Goal: Information Seeking & Learning: Learn about a topic

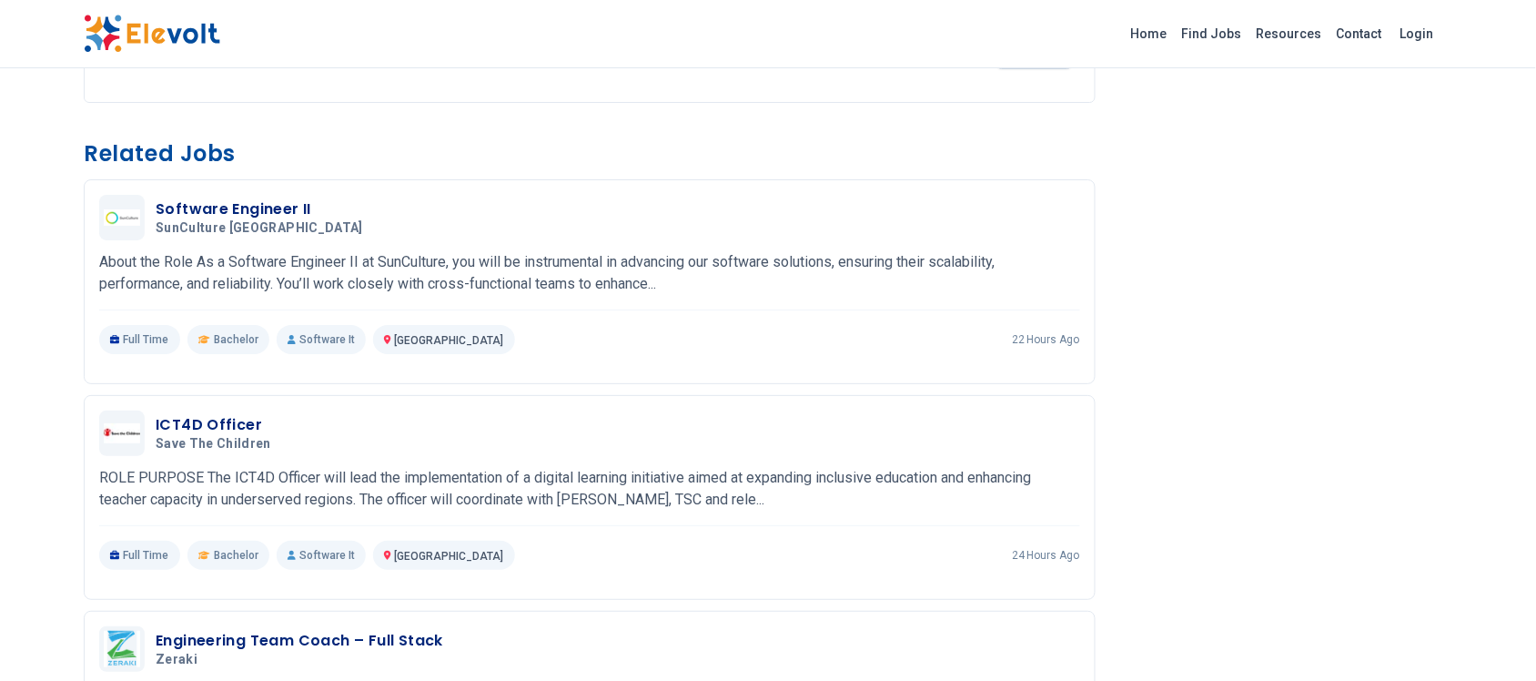
scroll to position [1934, 0]
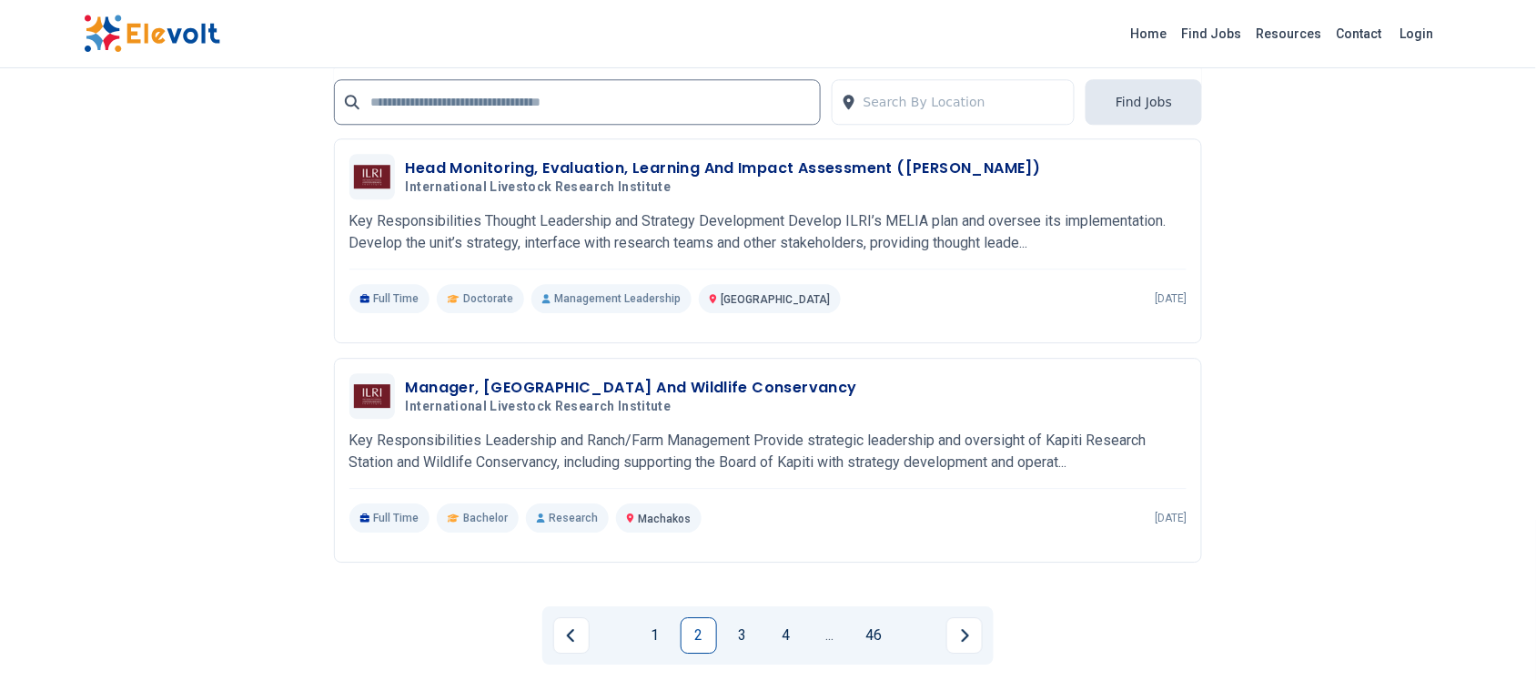
scroll to position [3640, 0]
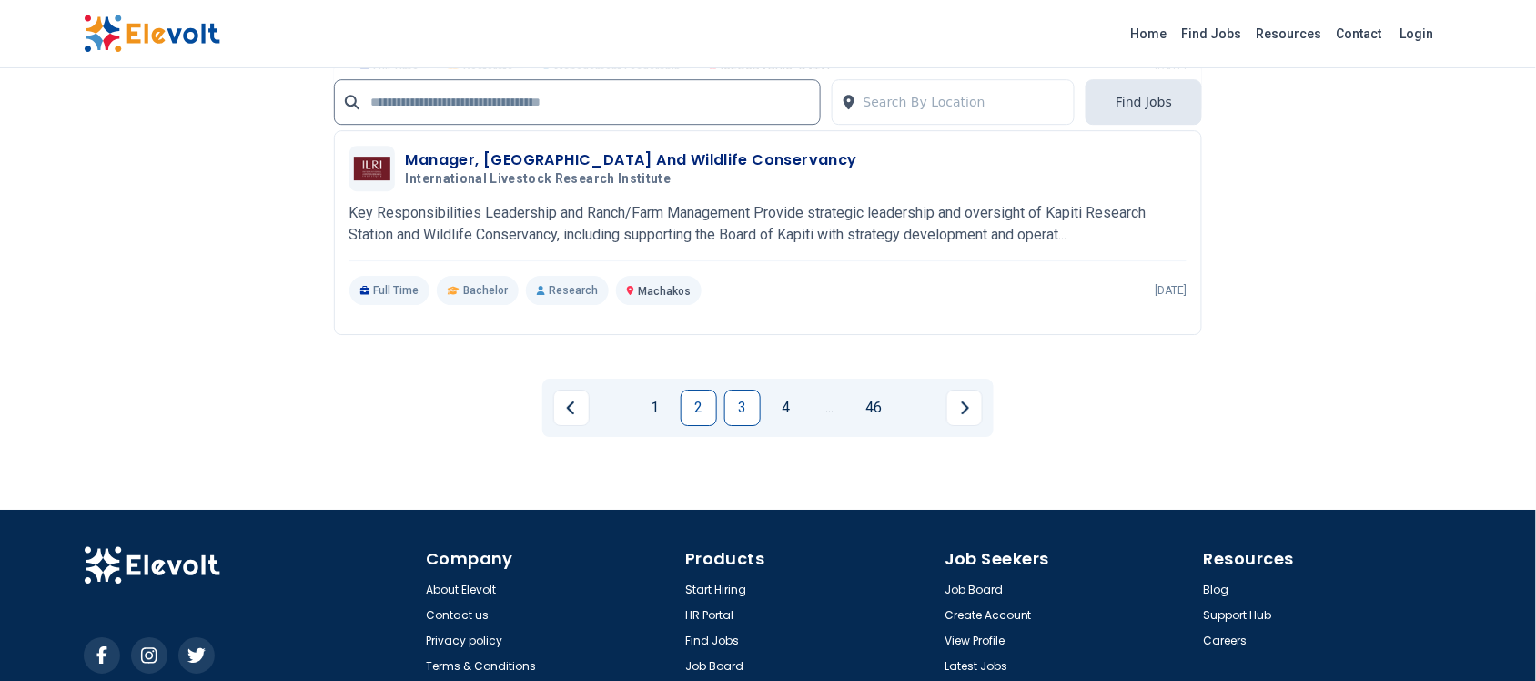
click at [746, 398] on link "3" at bounding box center [742, 407] width 36 height 36
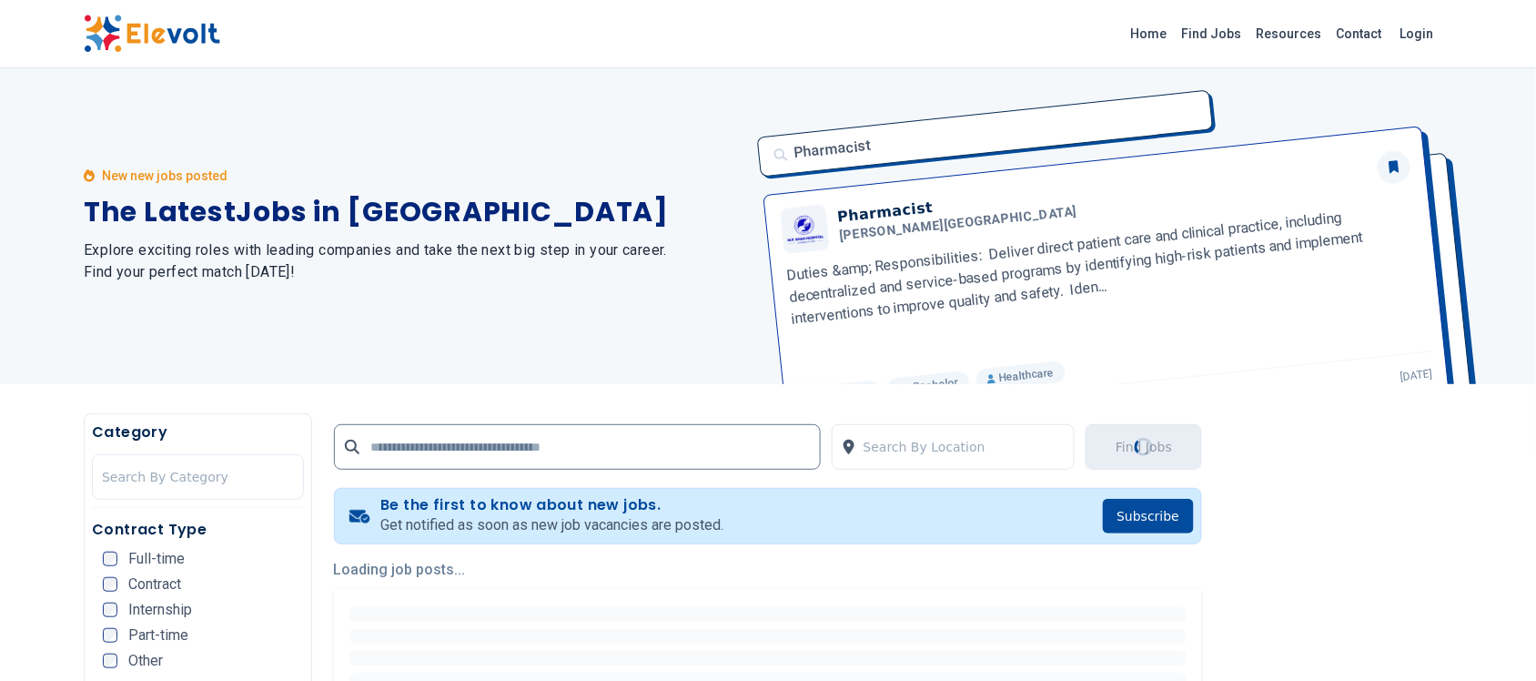
scroll to position [0, 0]
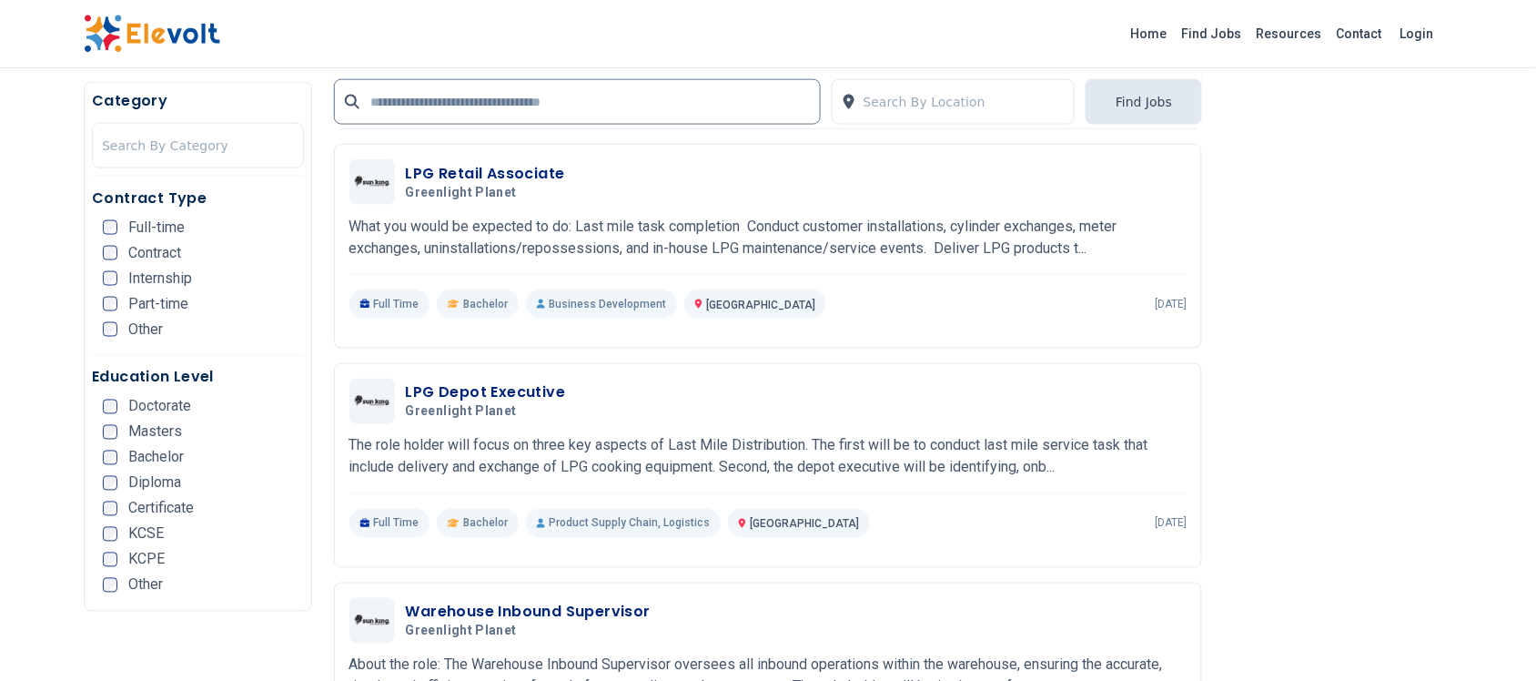
scroll to position [682, 0]
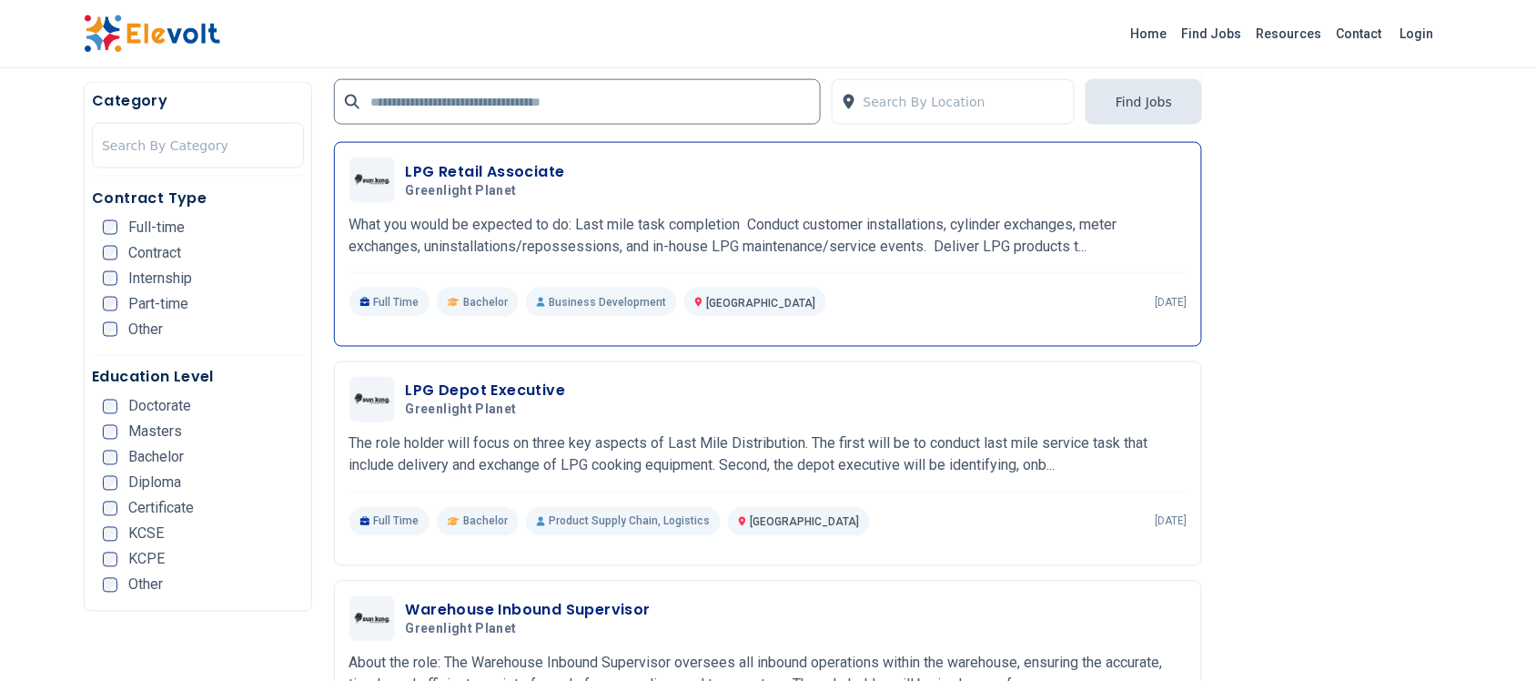
click at [457, 179] on h3 "LPG Retail Associate" at bounding box center [485, 172] width 159 height 22
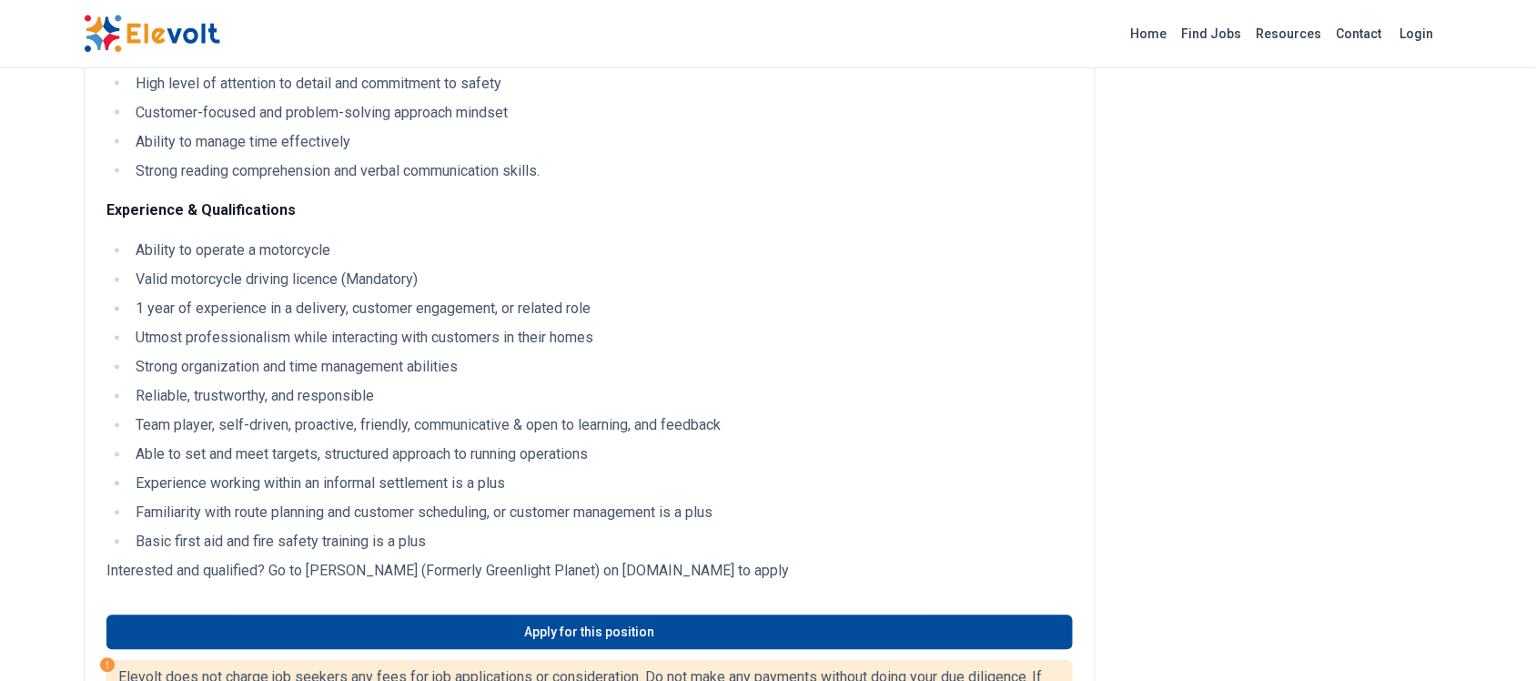
scroll to position [796, 0]
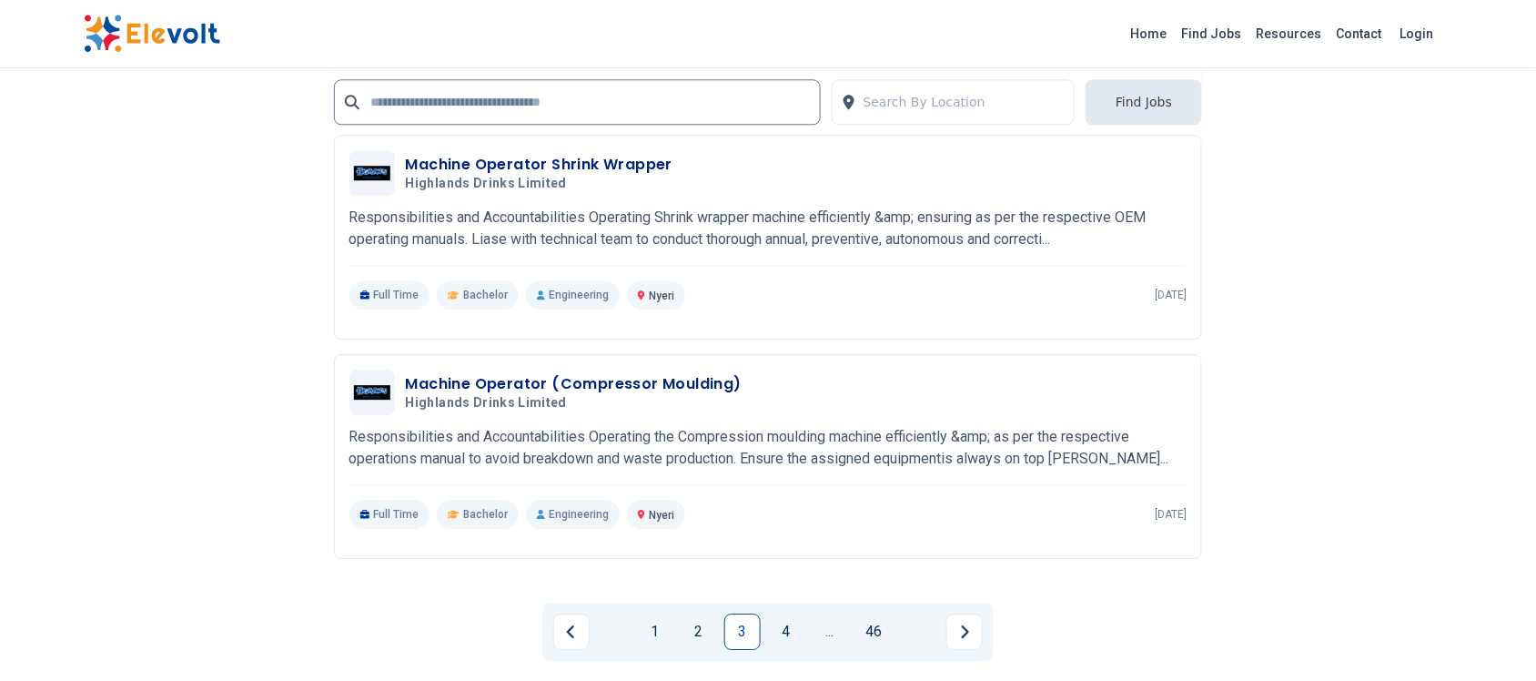
scroll to position [3526, 0]
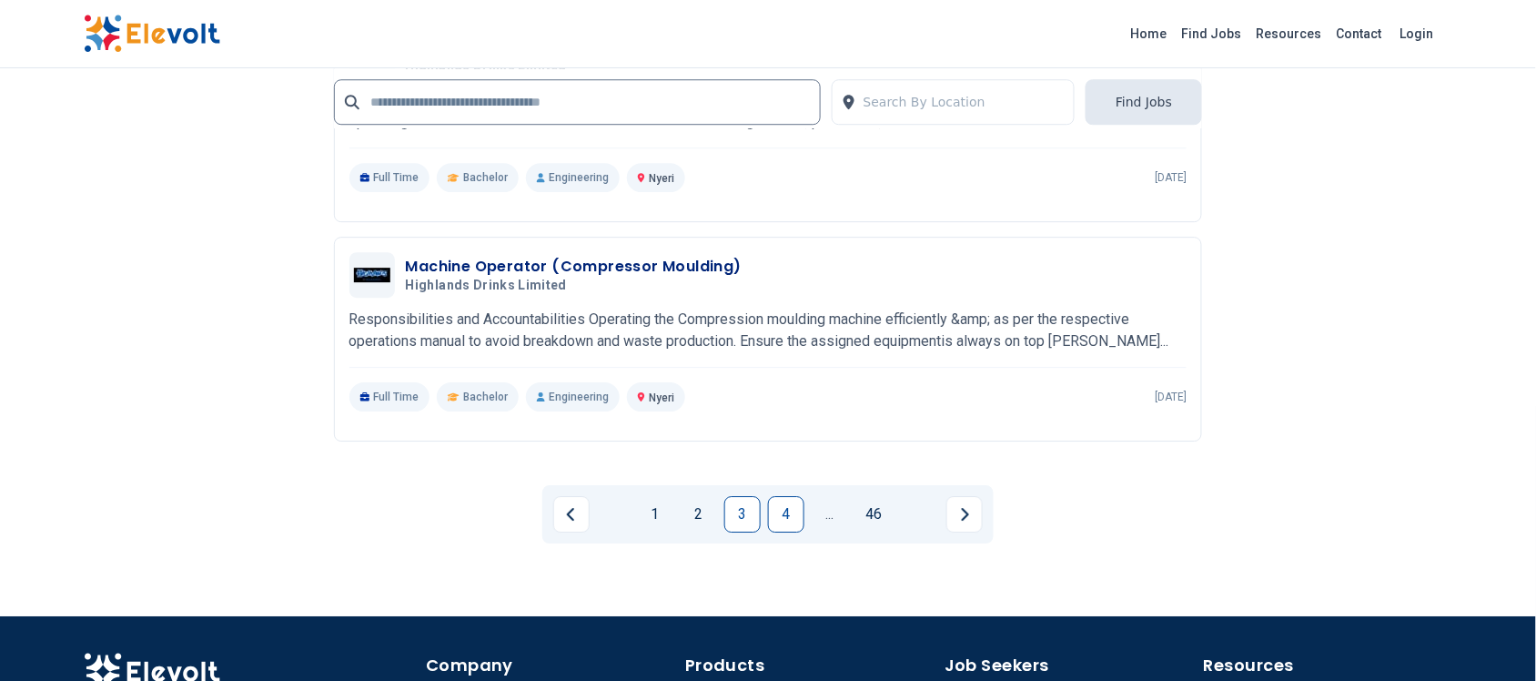
click at [788, 514] on link "4" at bounding box center [786, 514] width 36 height 36
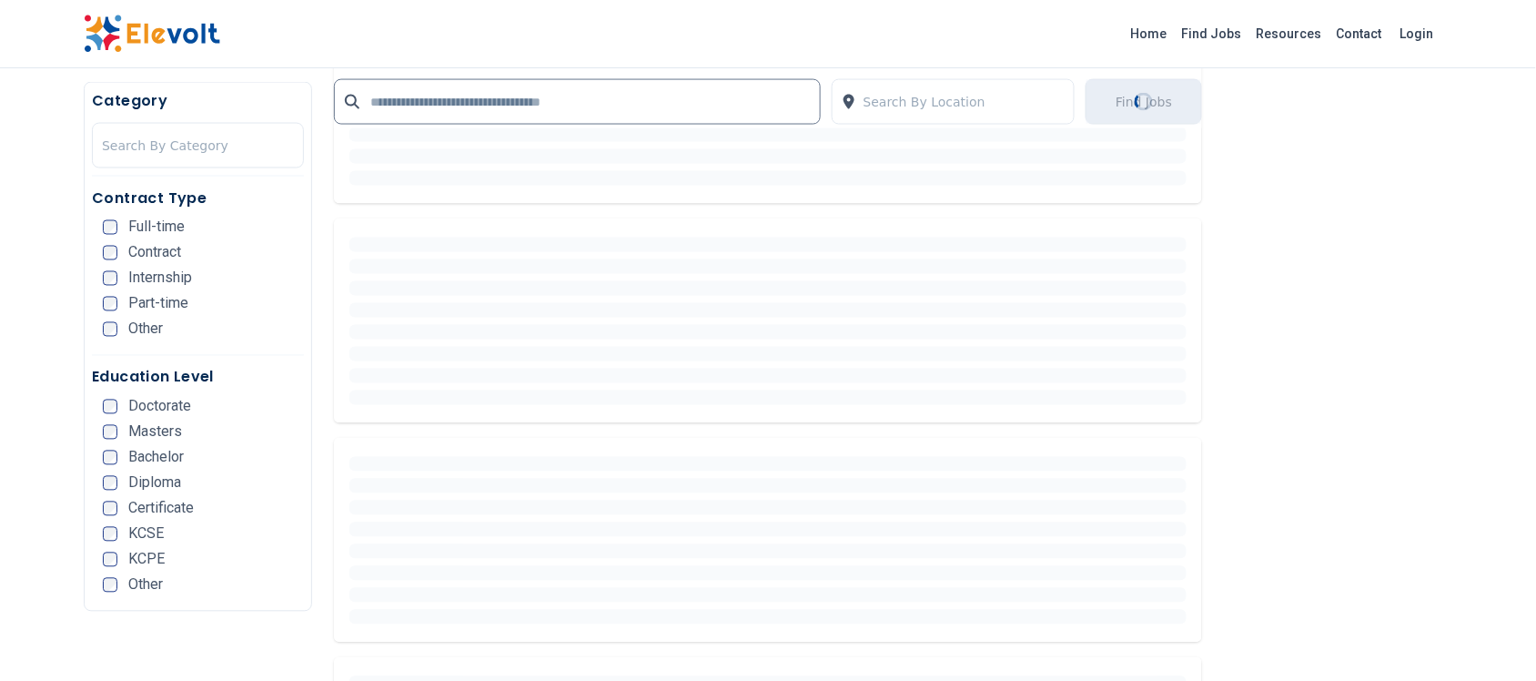
scroll to position [0, 0]
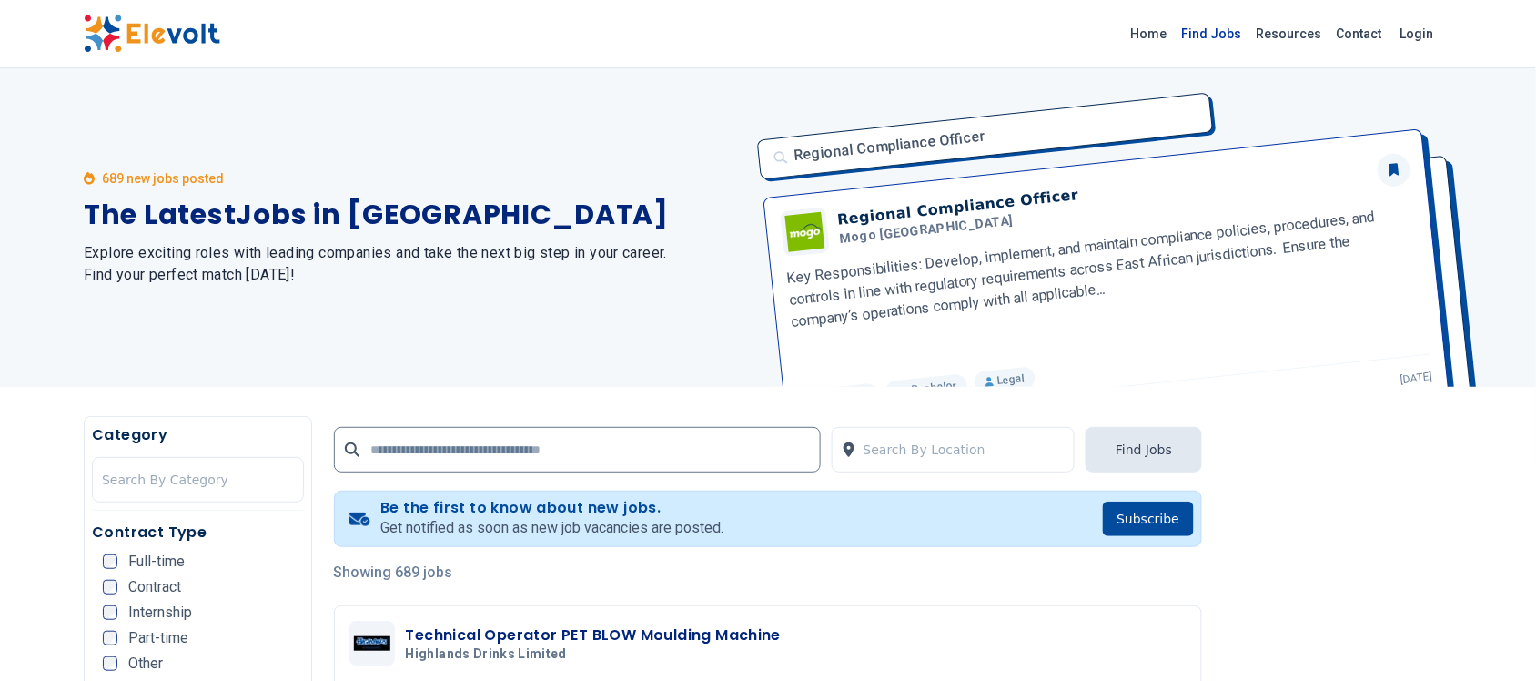
click at [1221, 33] on link "Find Jobs" at bounding box center [1212, 33] width 75 height 29
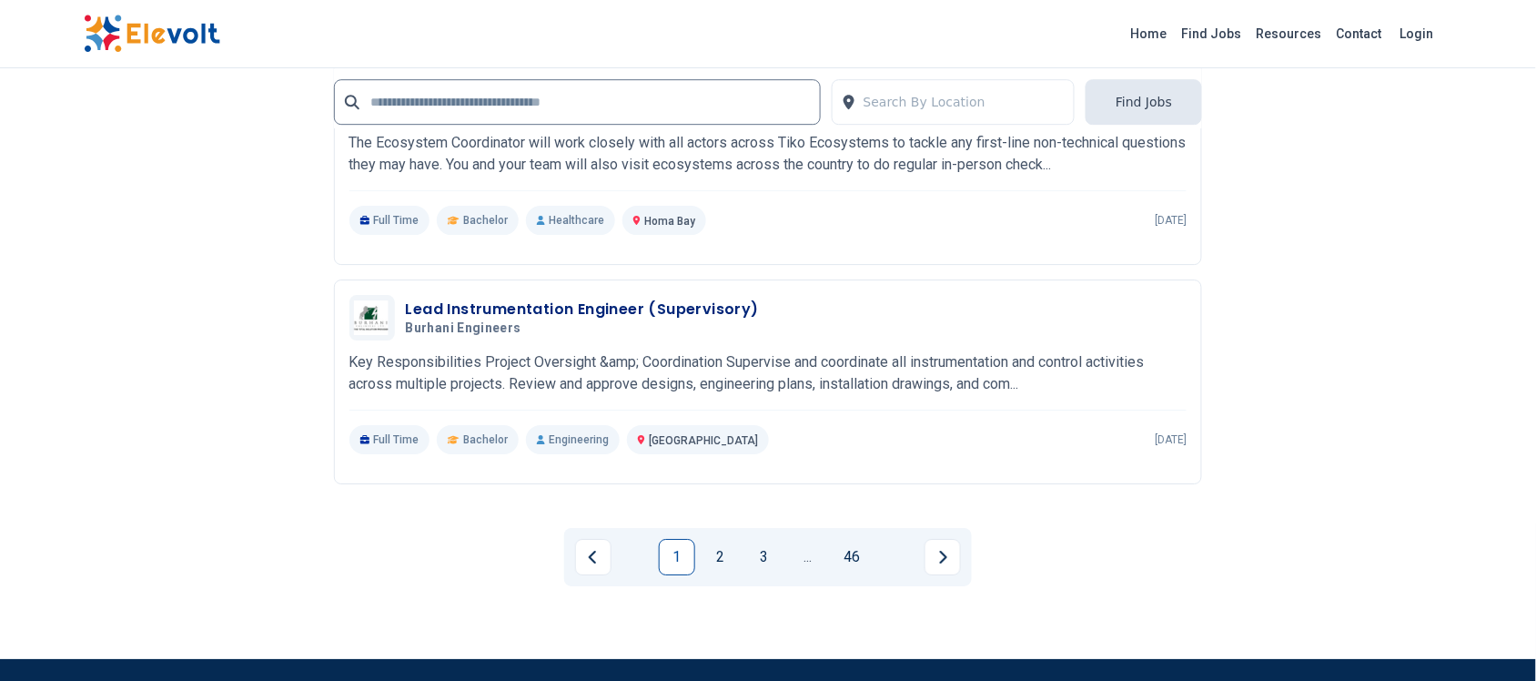
scroll to position [3754, 0]
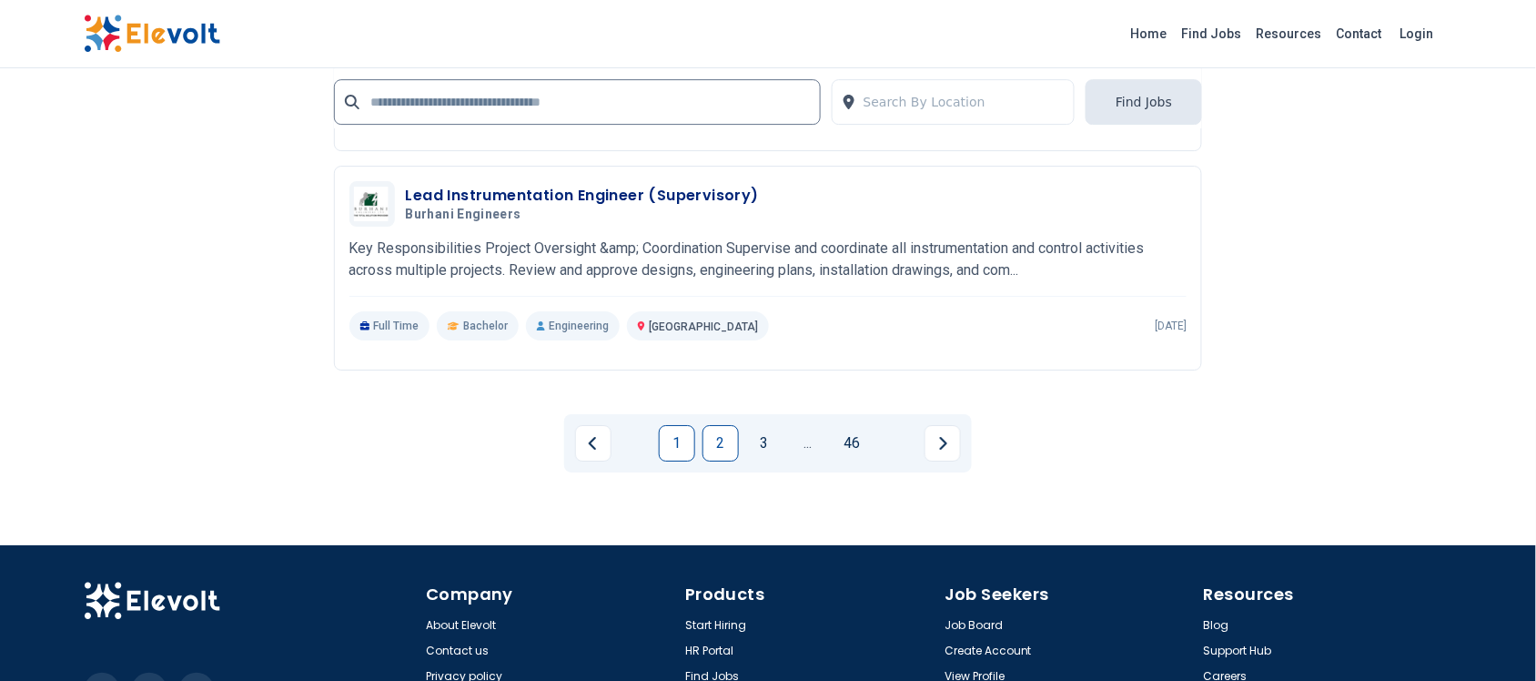
click at [724, 441] on link "2" at bounding box center [721, 443] width 36 height 36
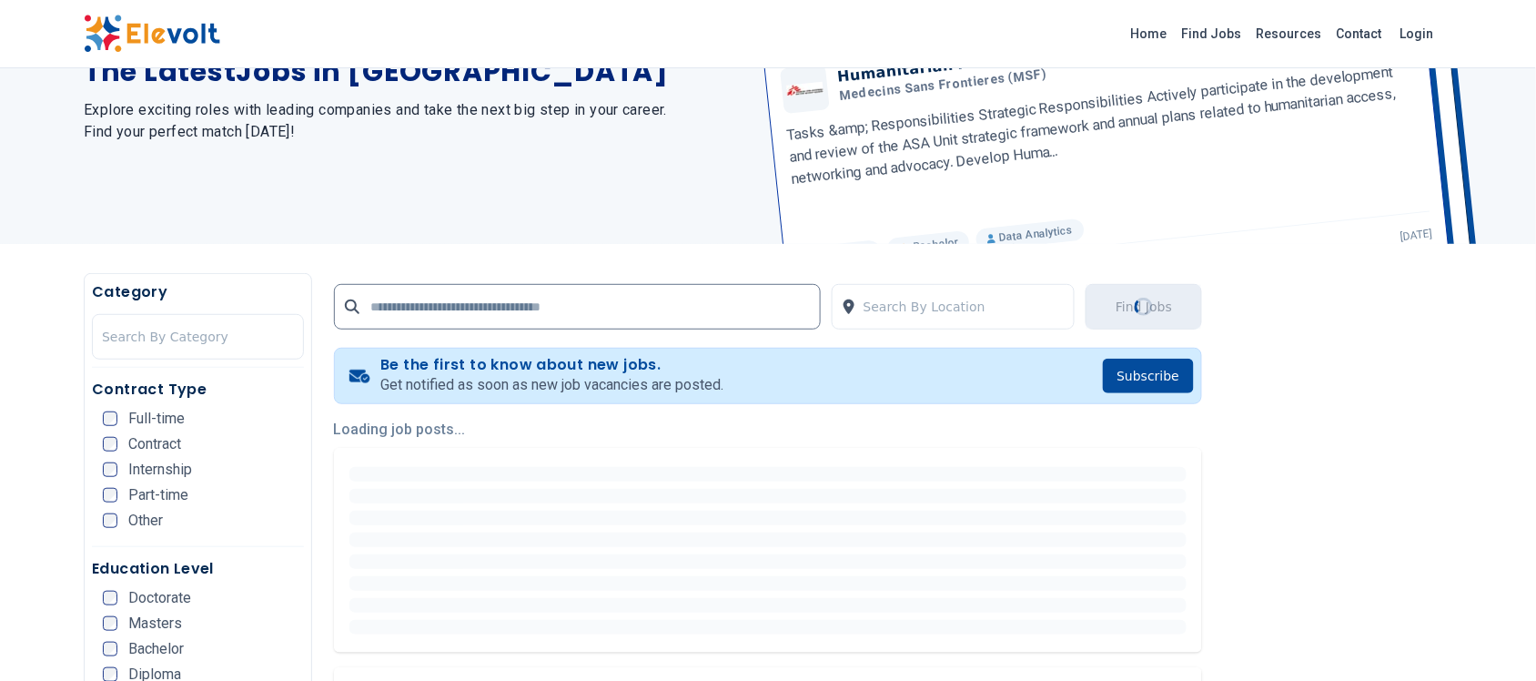
scroll to position [0, 0]
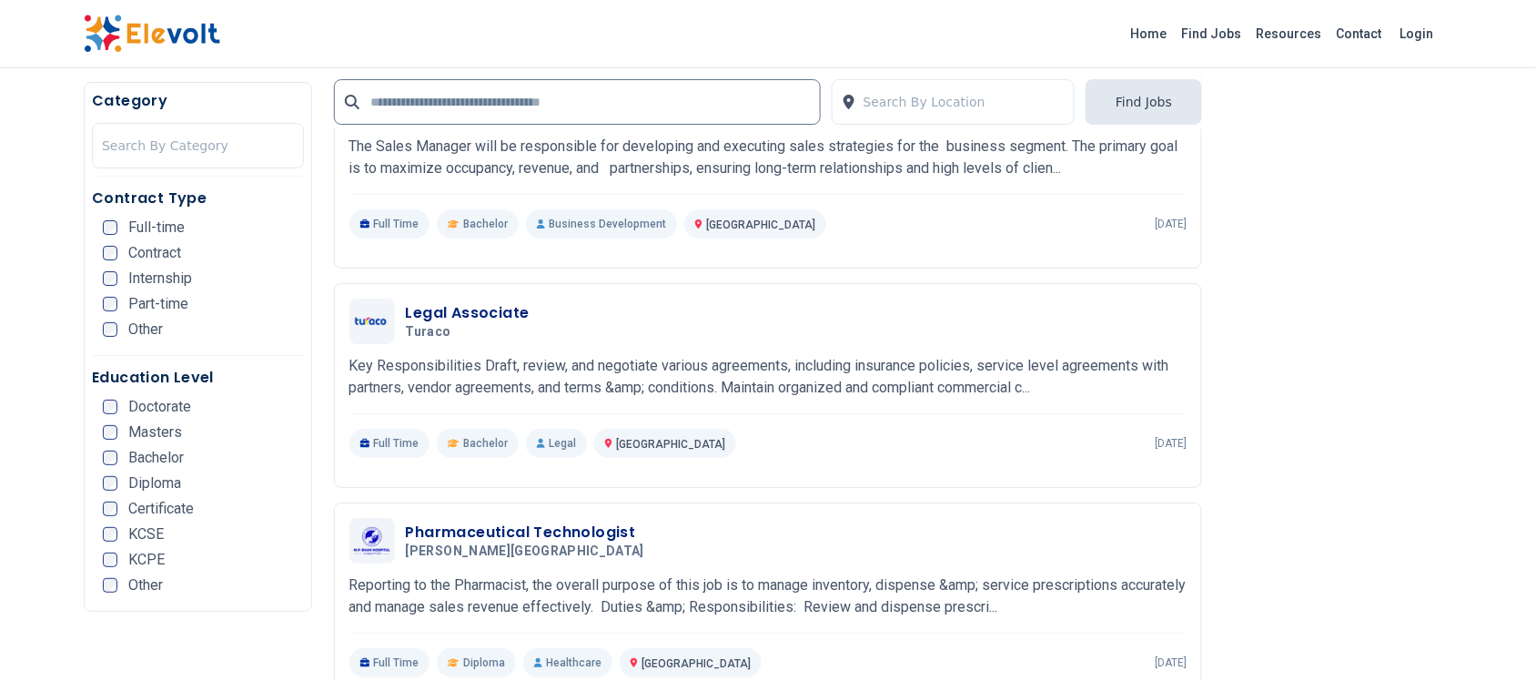
scroll to position [1934, 0]
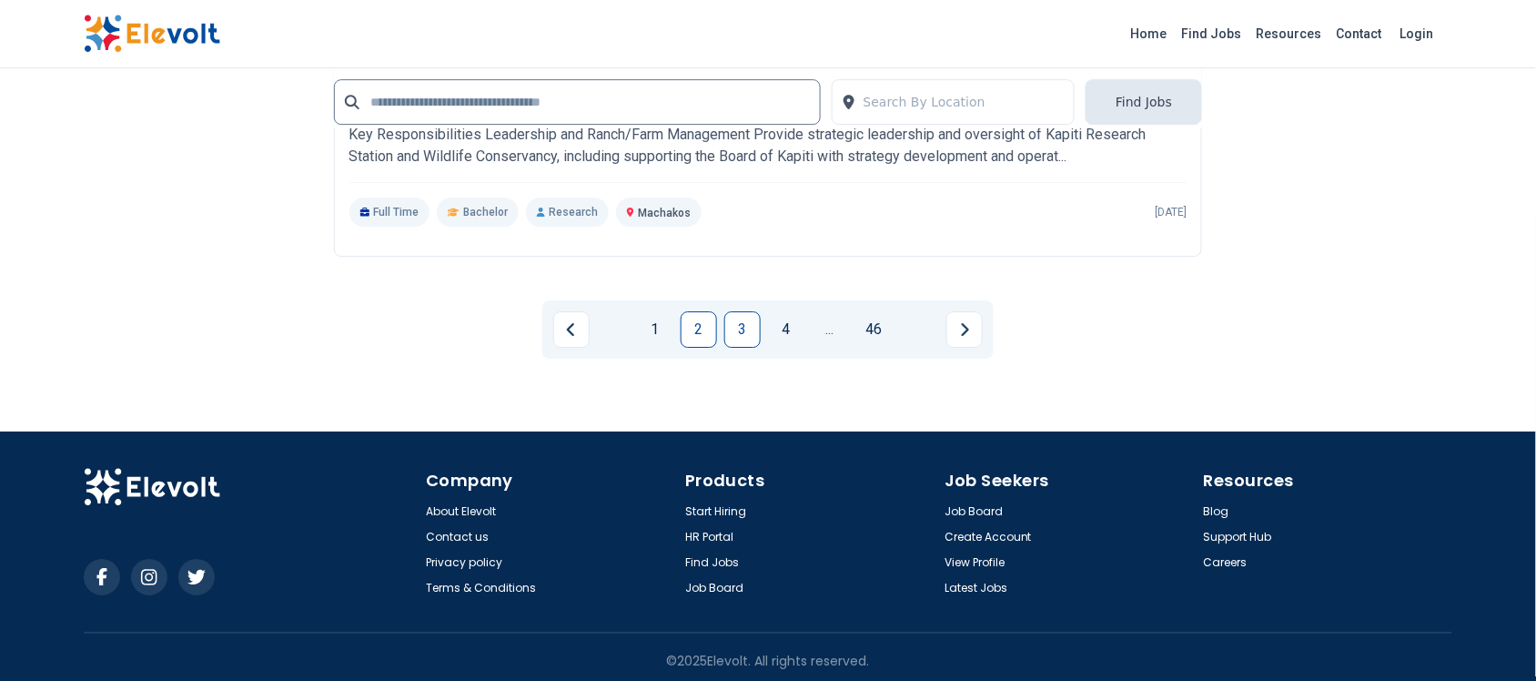
click at [744, 330] on link "3" at bounding box center [742, 329] width 36 height 36
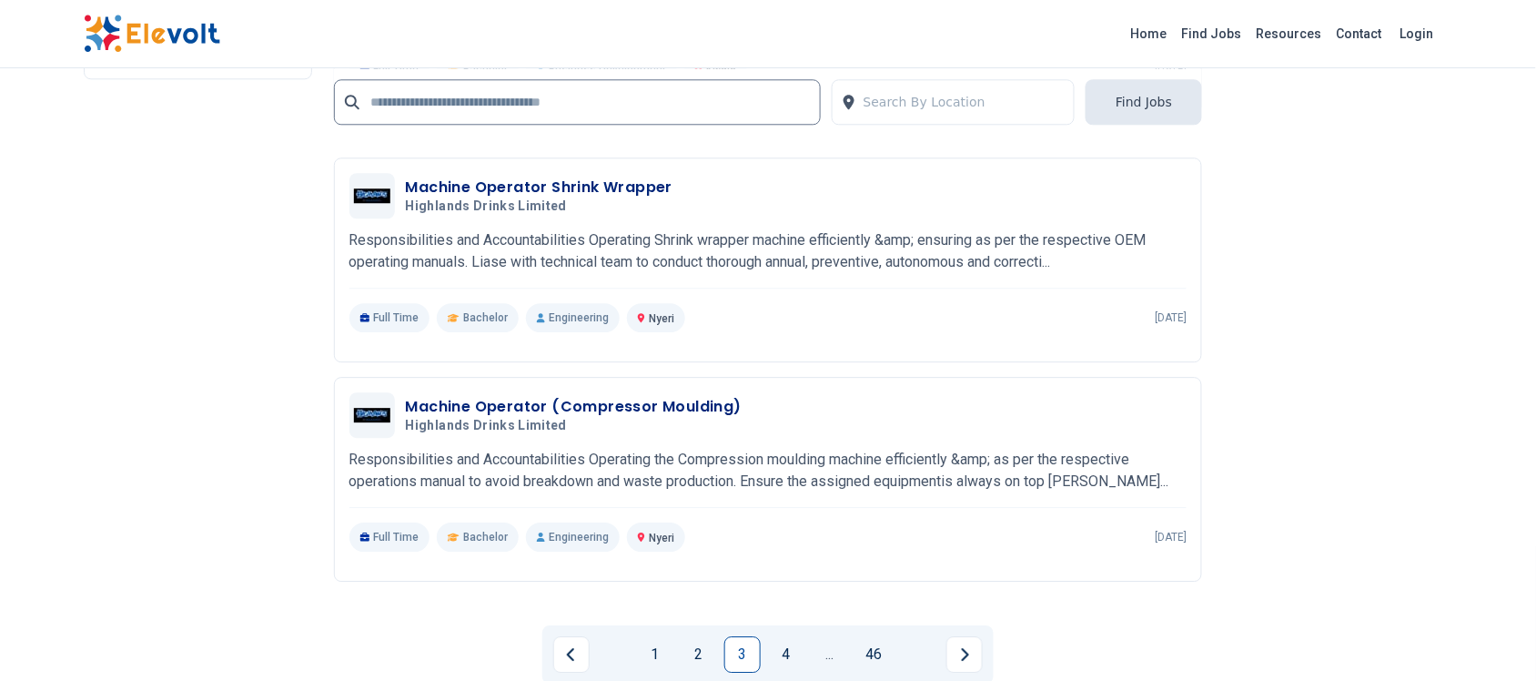
scroll to position [3526, 0]
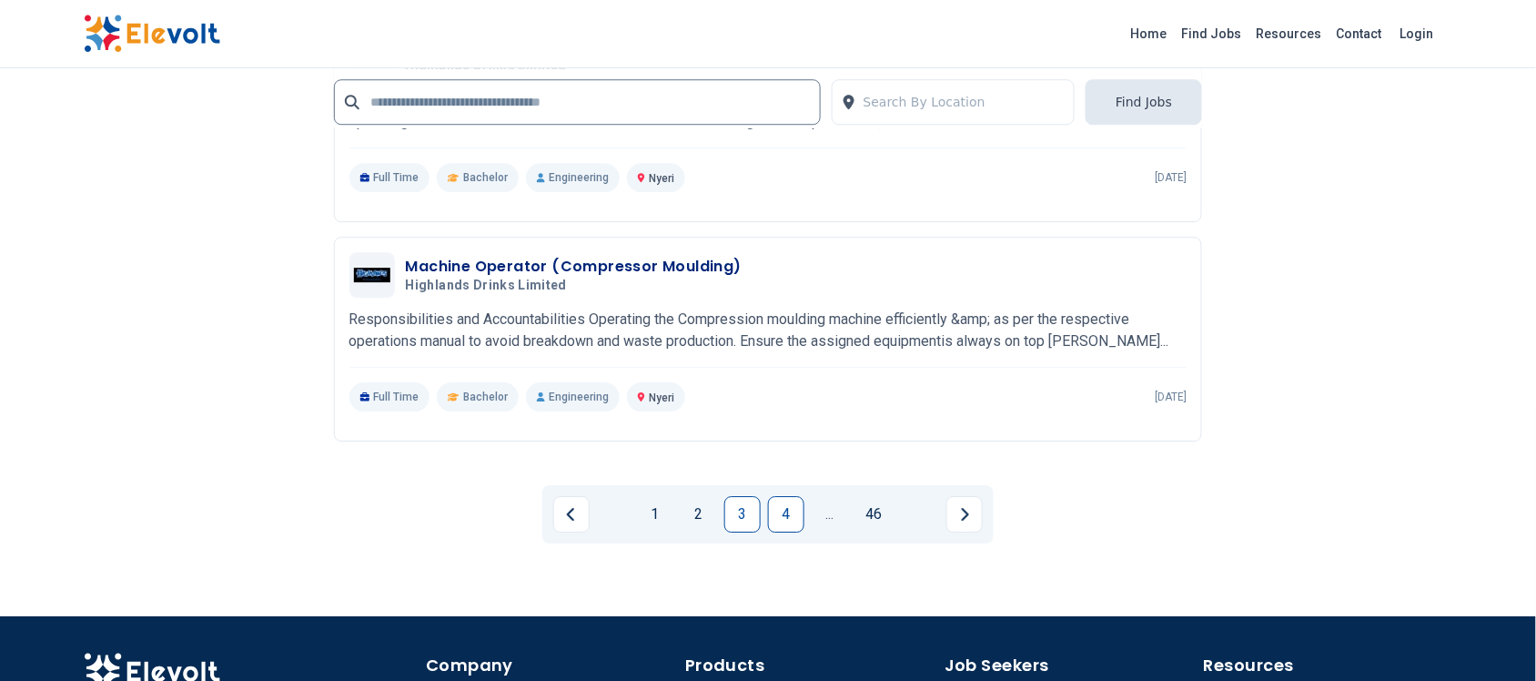
click at [798, 514] on link "4" at bounding box center [786, 514] width 36 height 36
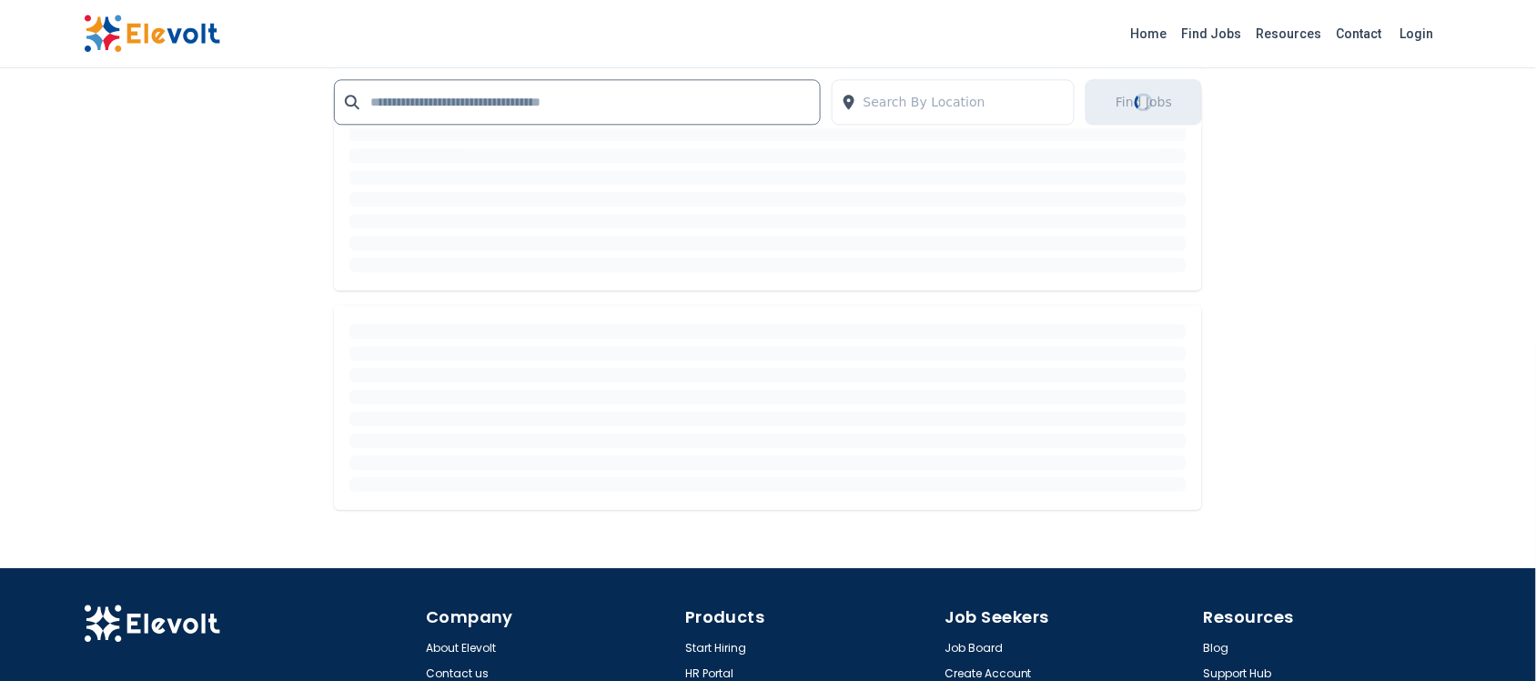
scroll to position [2684, 0]
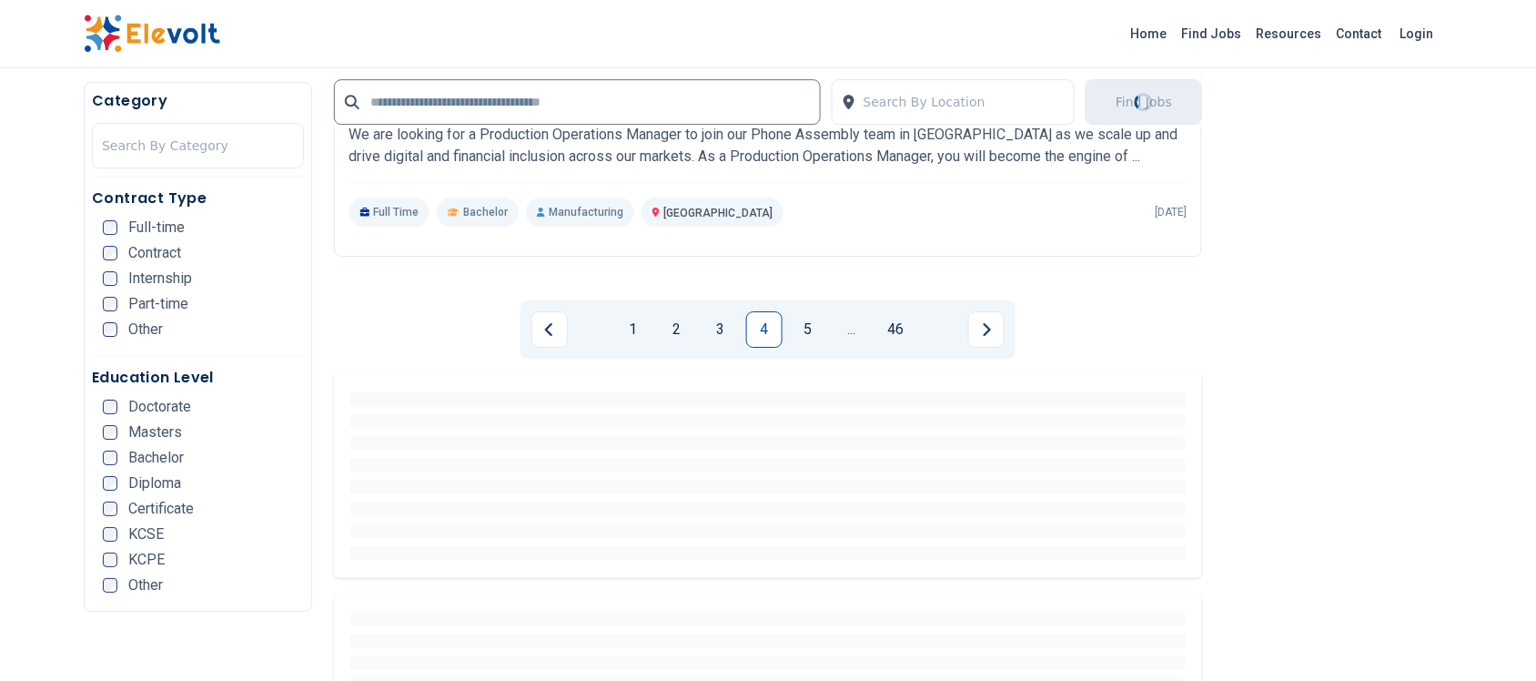
scroll to position [3491, 0]
